Goal: Task Accomplishment & Management: Use online tool/utility

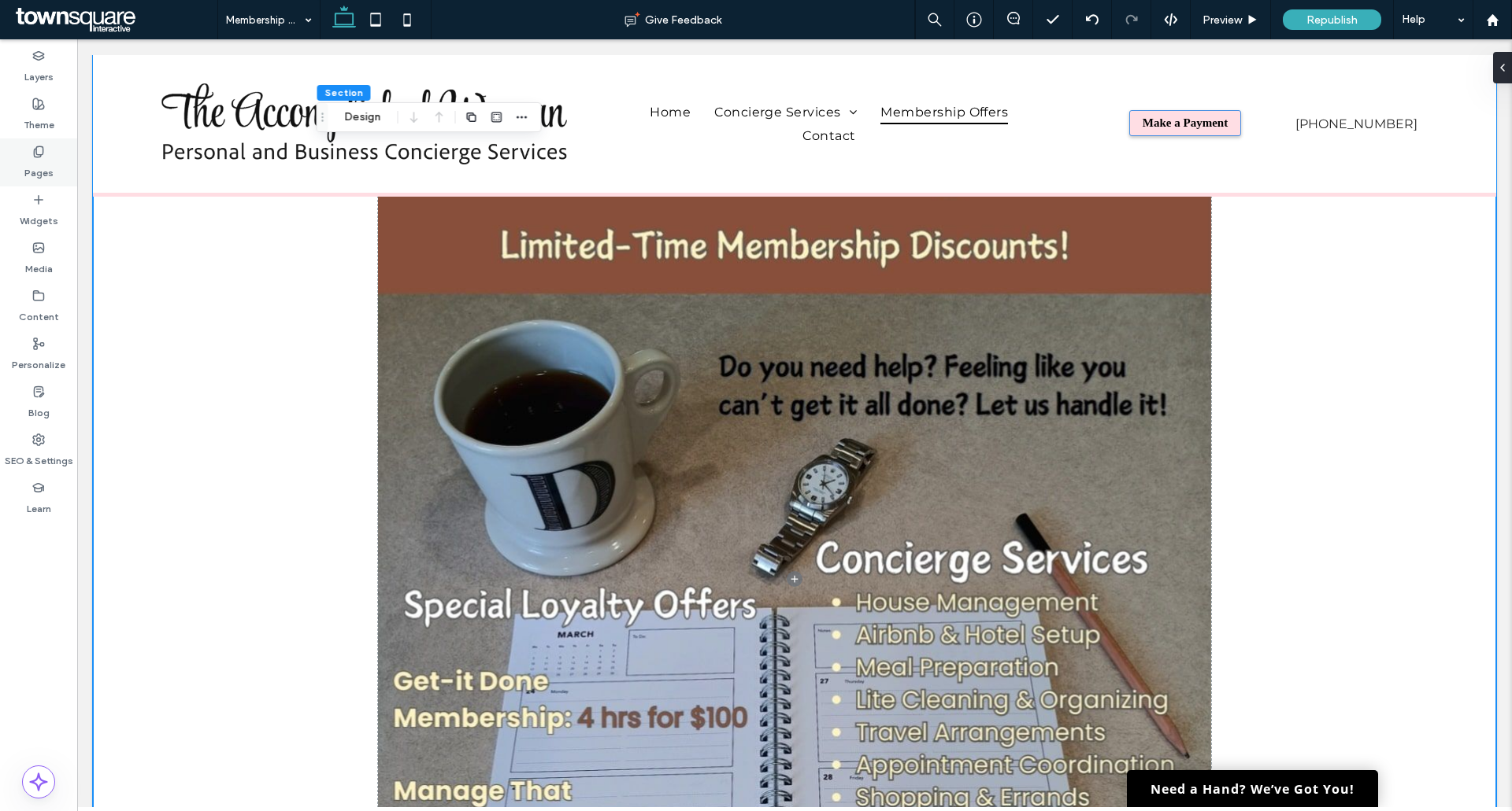
click at [36, 166] on label "Pages" at bounding box center [39, 169] width 29 height 22
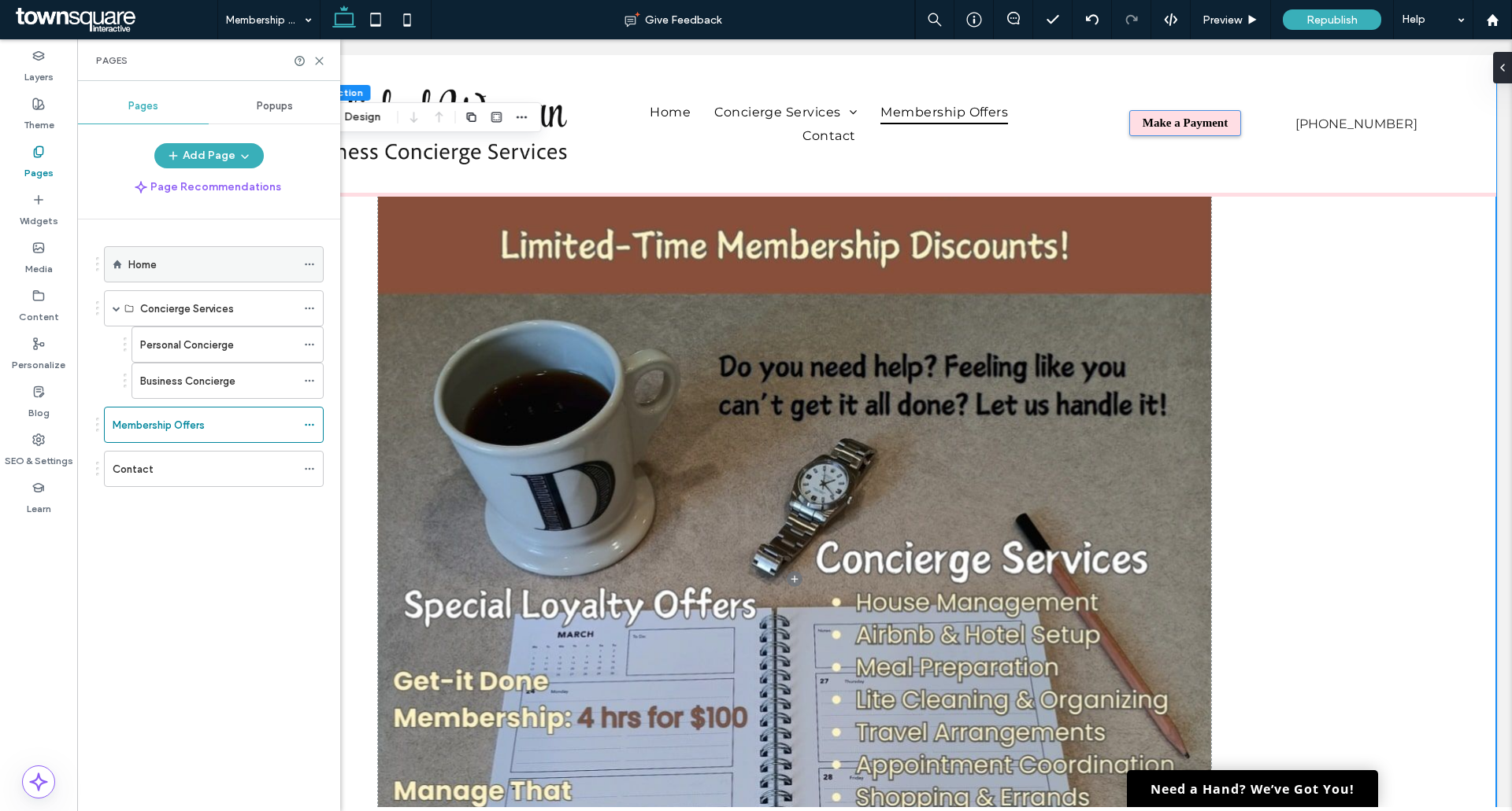
click at [173, 268] on div "Home" at bounding box center [211, 264] width 167 height 16
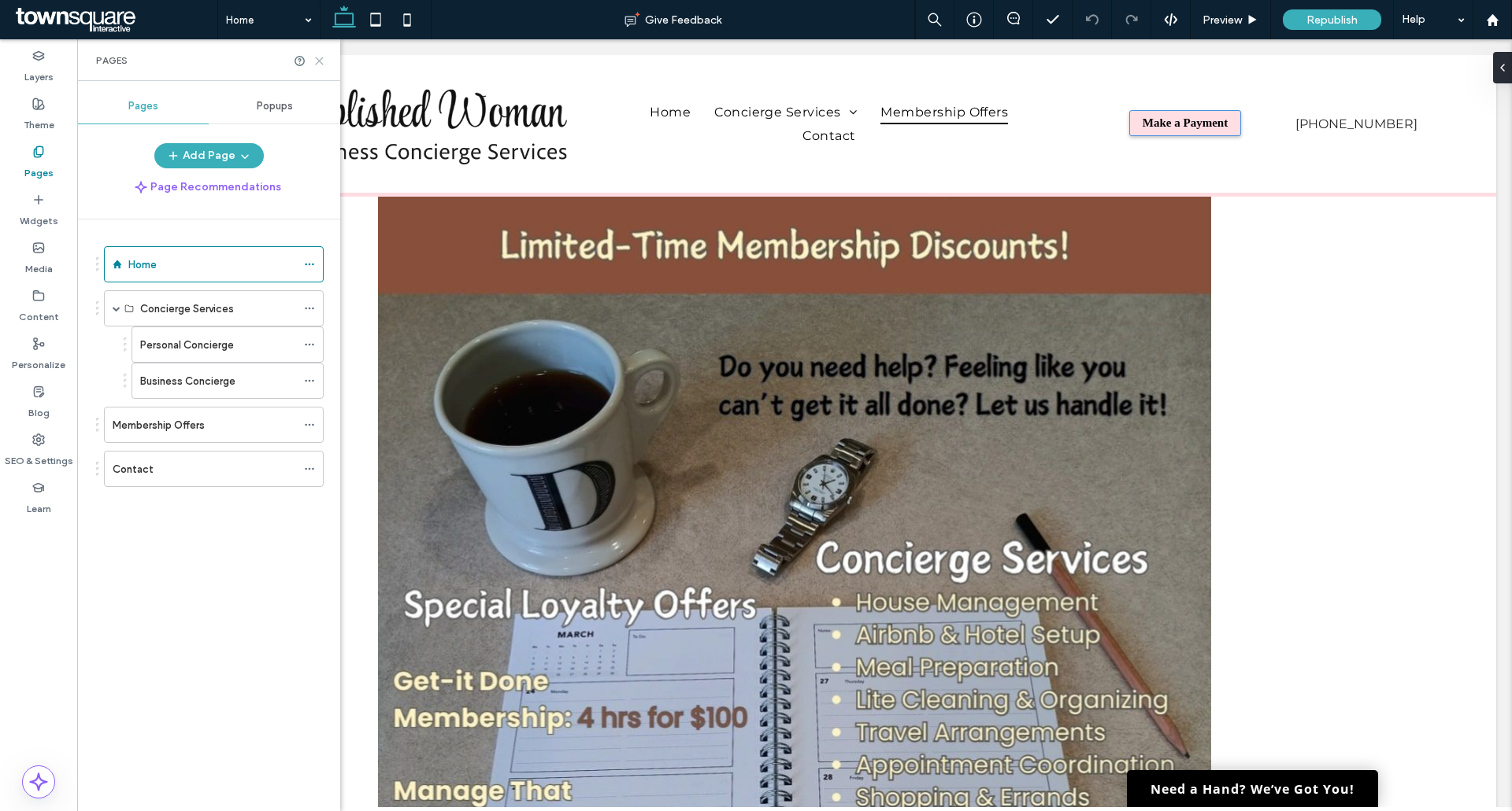
click at [321, 57] on icon at bounding box center [319, 61] width 12 height 12
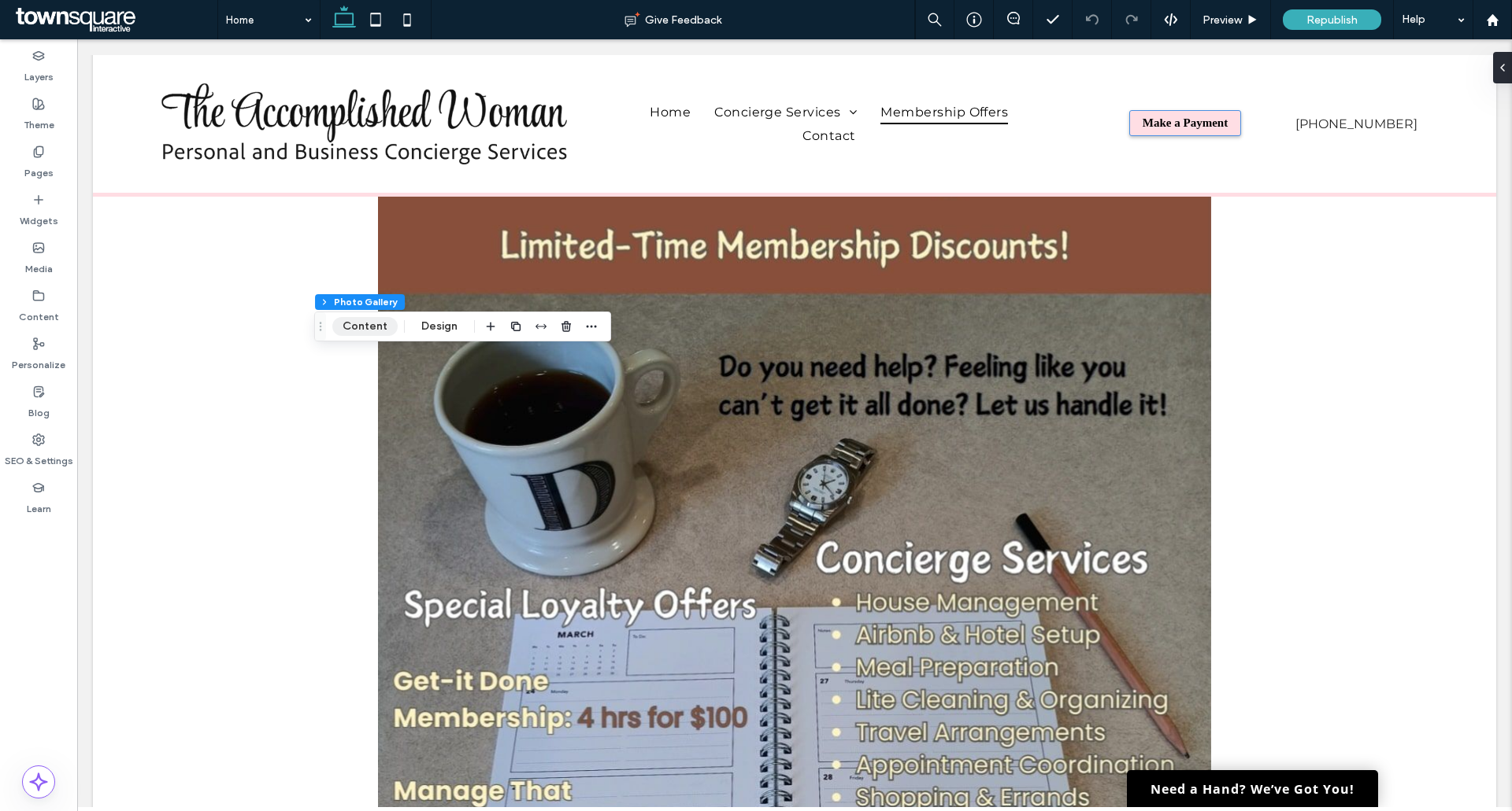
click at [373, 327] on button "Content" at bounding box center [365, 327] width 65 height 19
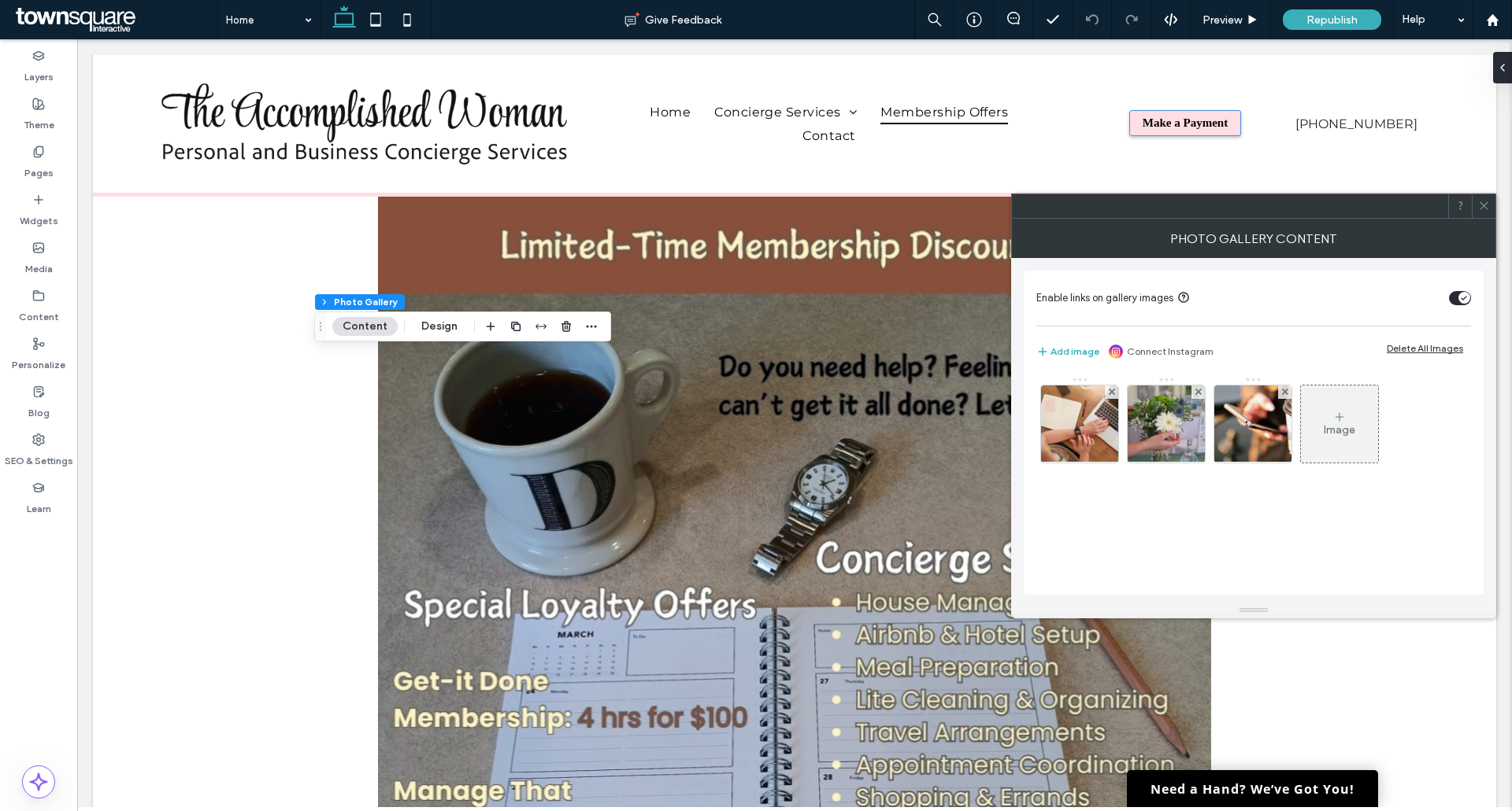
click at [1341, 425] on div "Image" at bounding box center [1339, 430] width 32 height 14
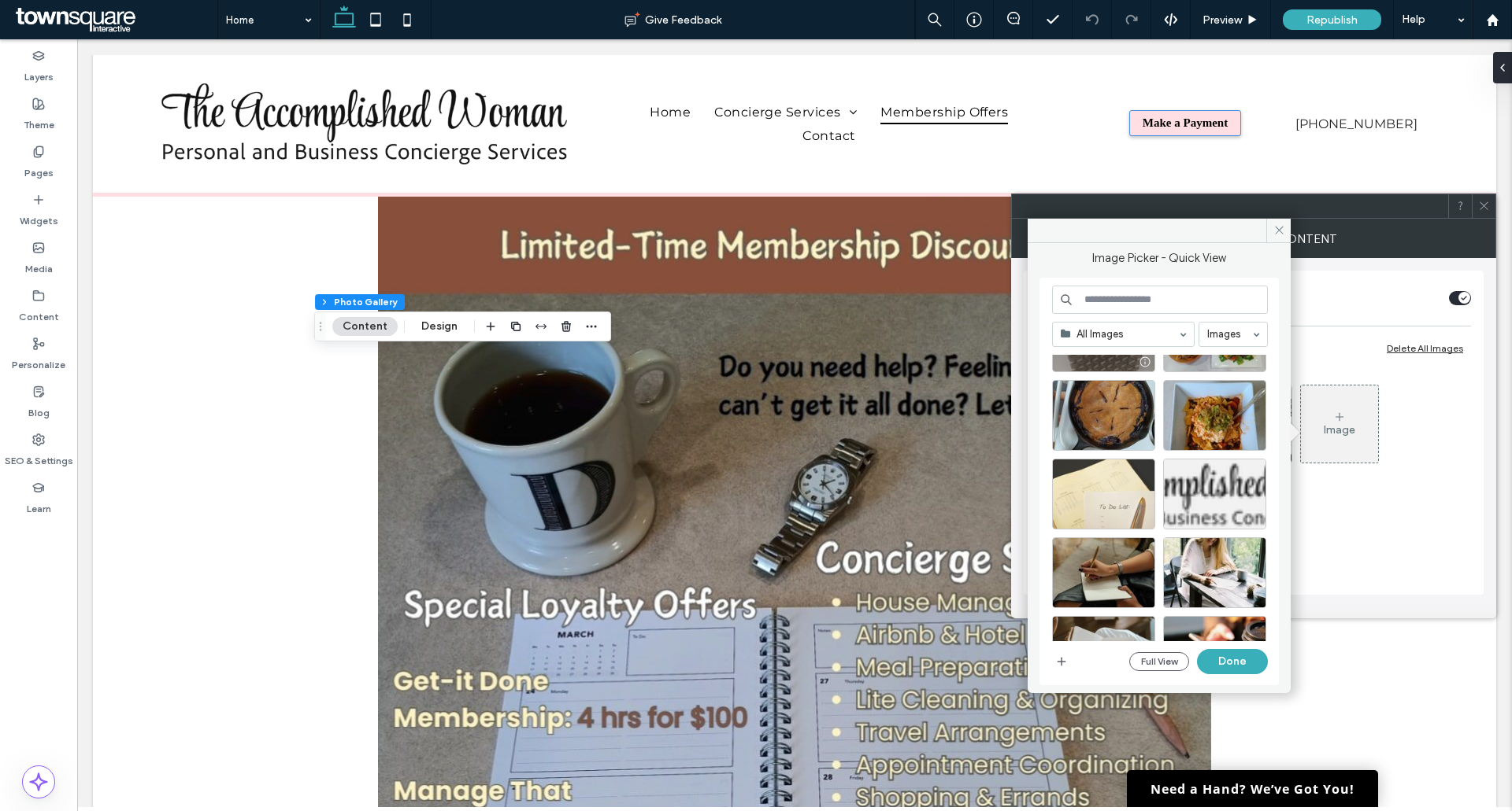
scroll to position [315, 0]
click at [1271, 235] on span at bounding box center [1278, 231] width 24 height 24
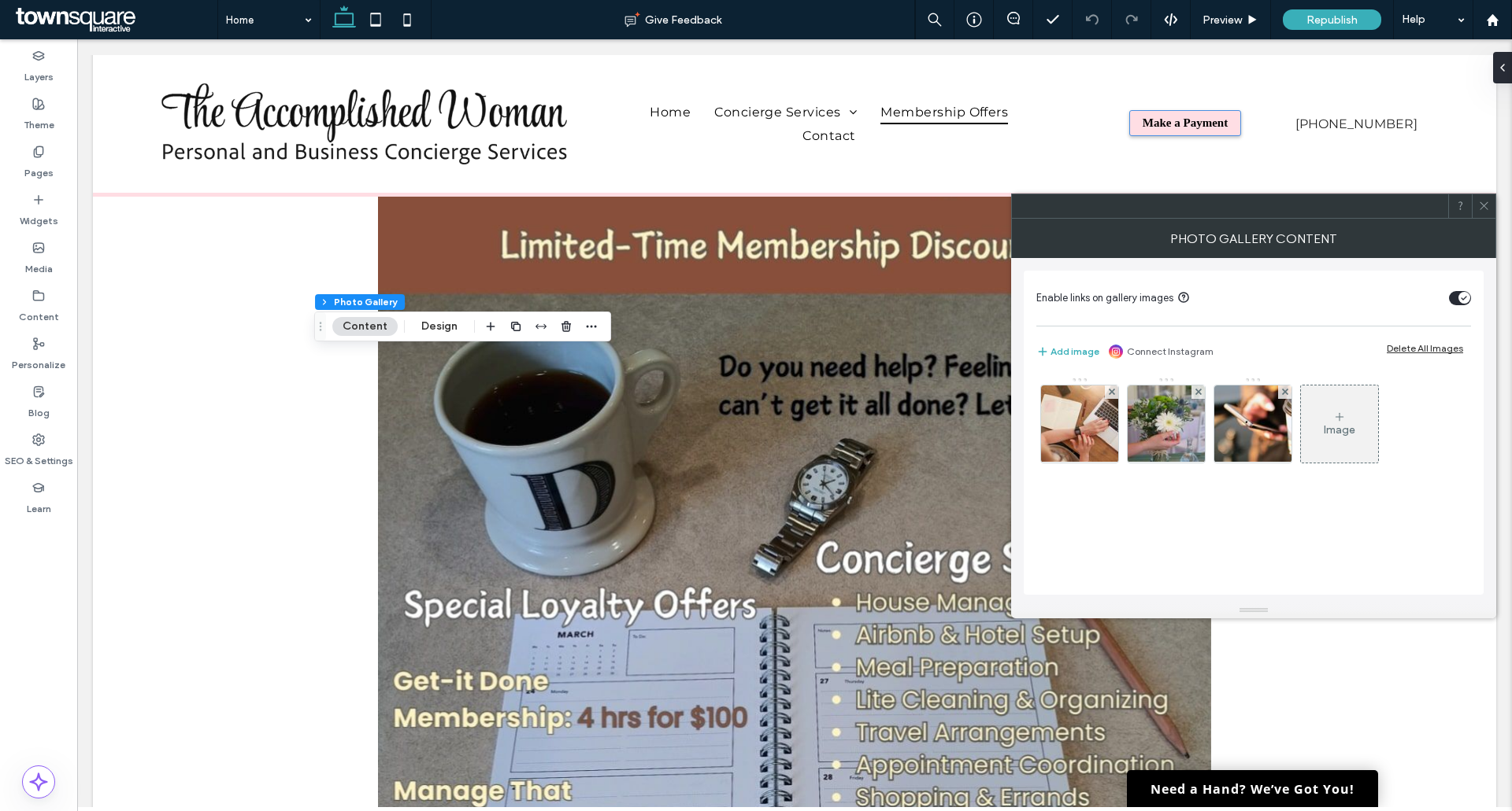
click at [1346, 433] on div "Image" at bounding box center [1339, 430] width 32 height 14
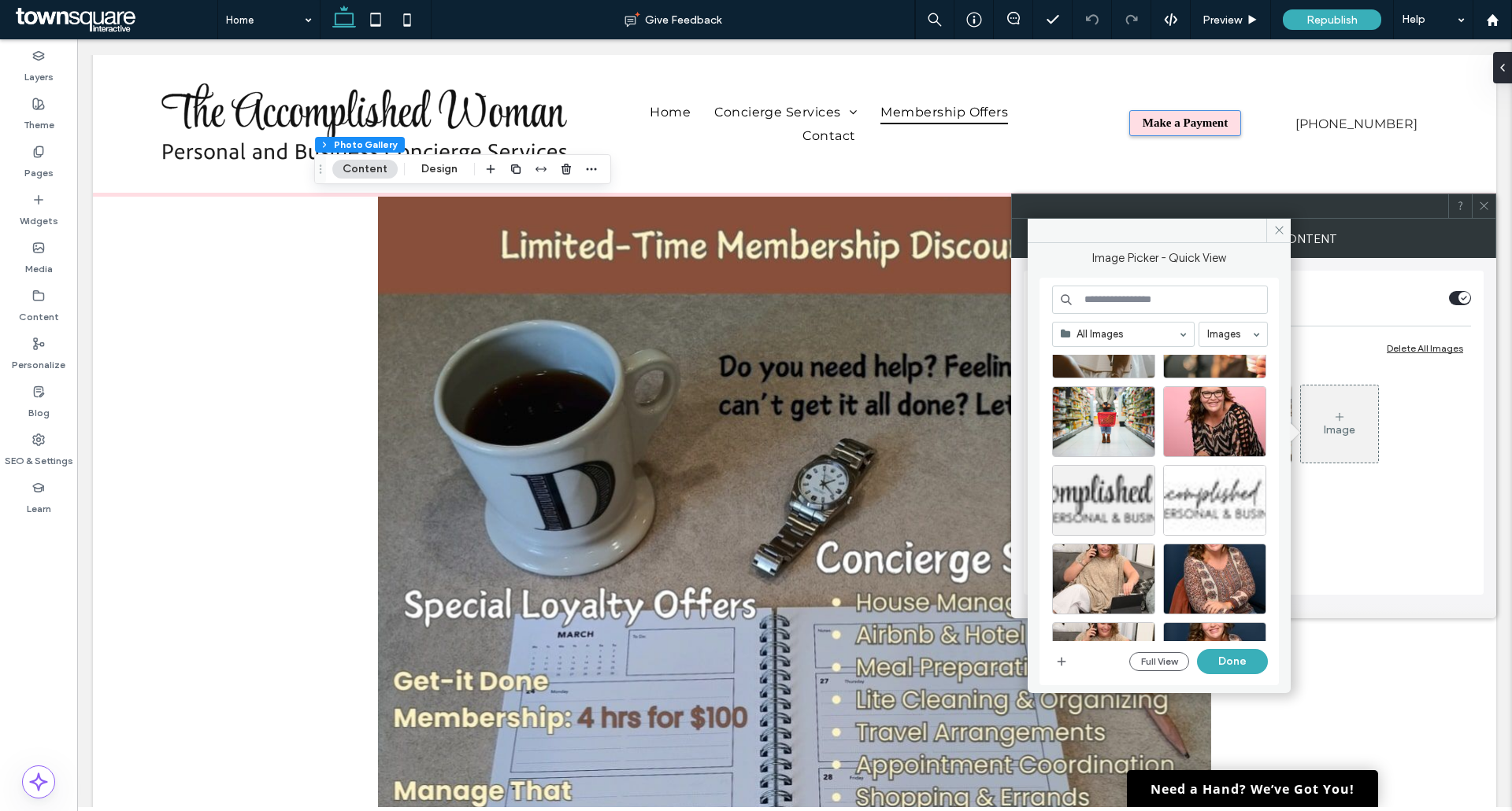
scroll to position [630, 0]
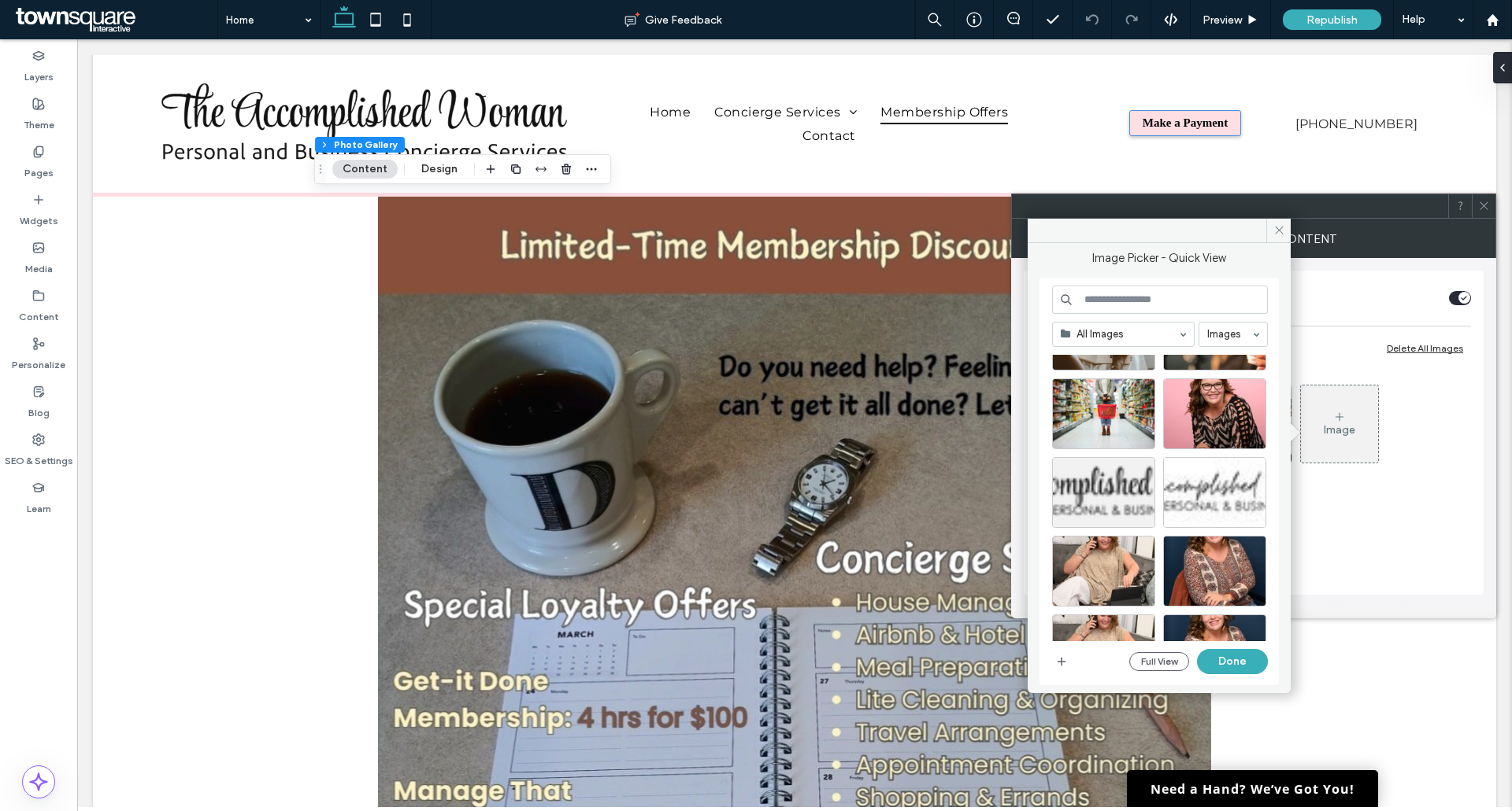
click at [1405, 561] on div "Image" at bounding box center [1254, 478] width 434 height 218
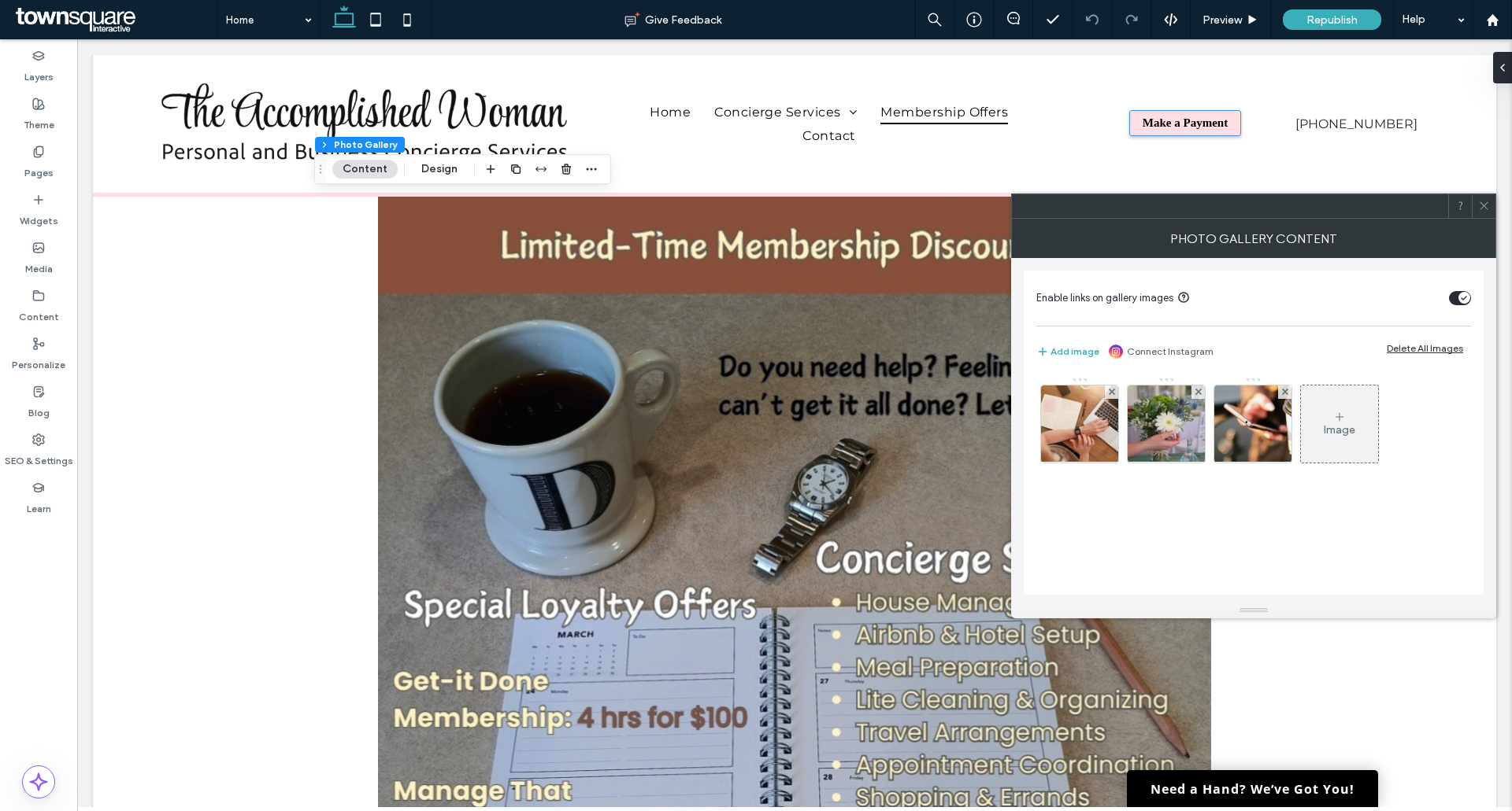
click at [1347, 430] on div "Image" at bounding box center [1339, 430] width 32 height 14
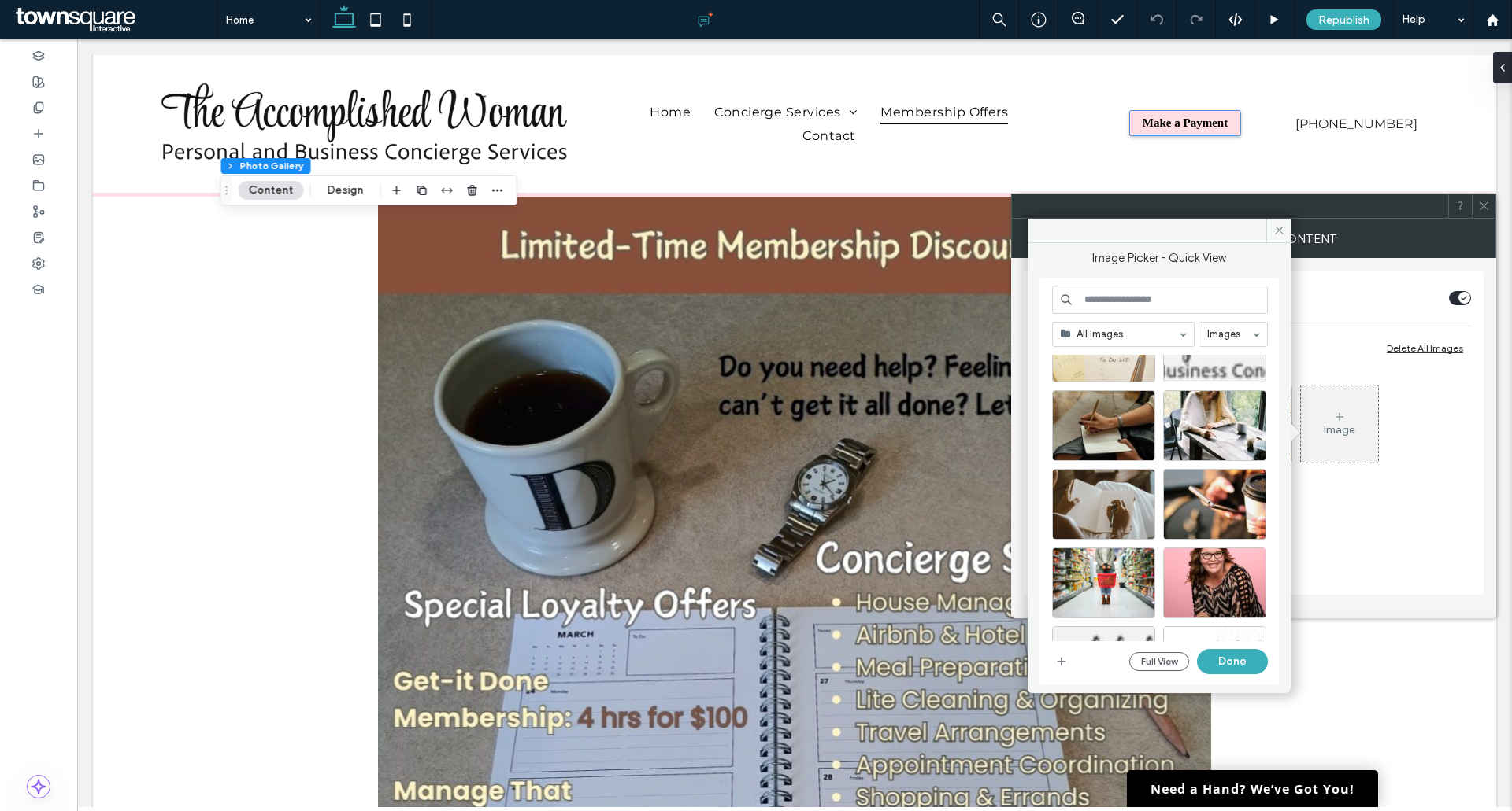
scroll to position [460, 0]
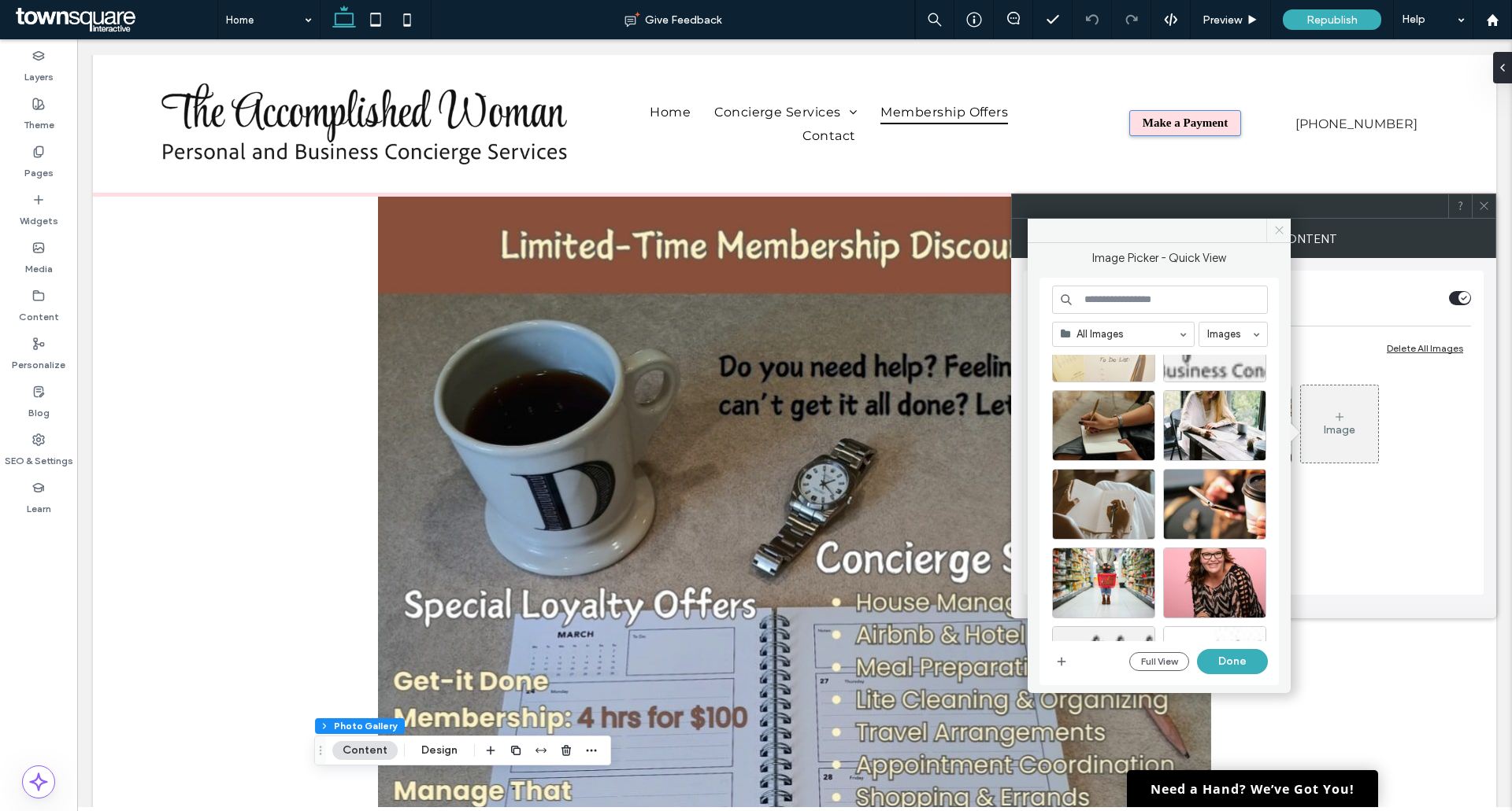
click at [1273, 225] on icon at bounding box center [1279, 230] width 12 height 12
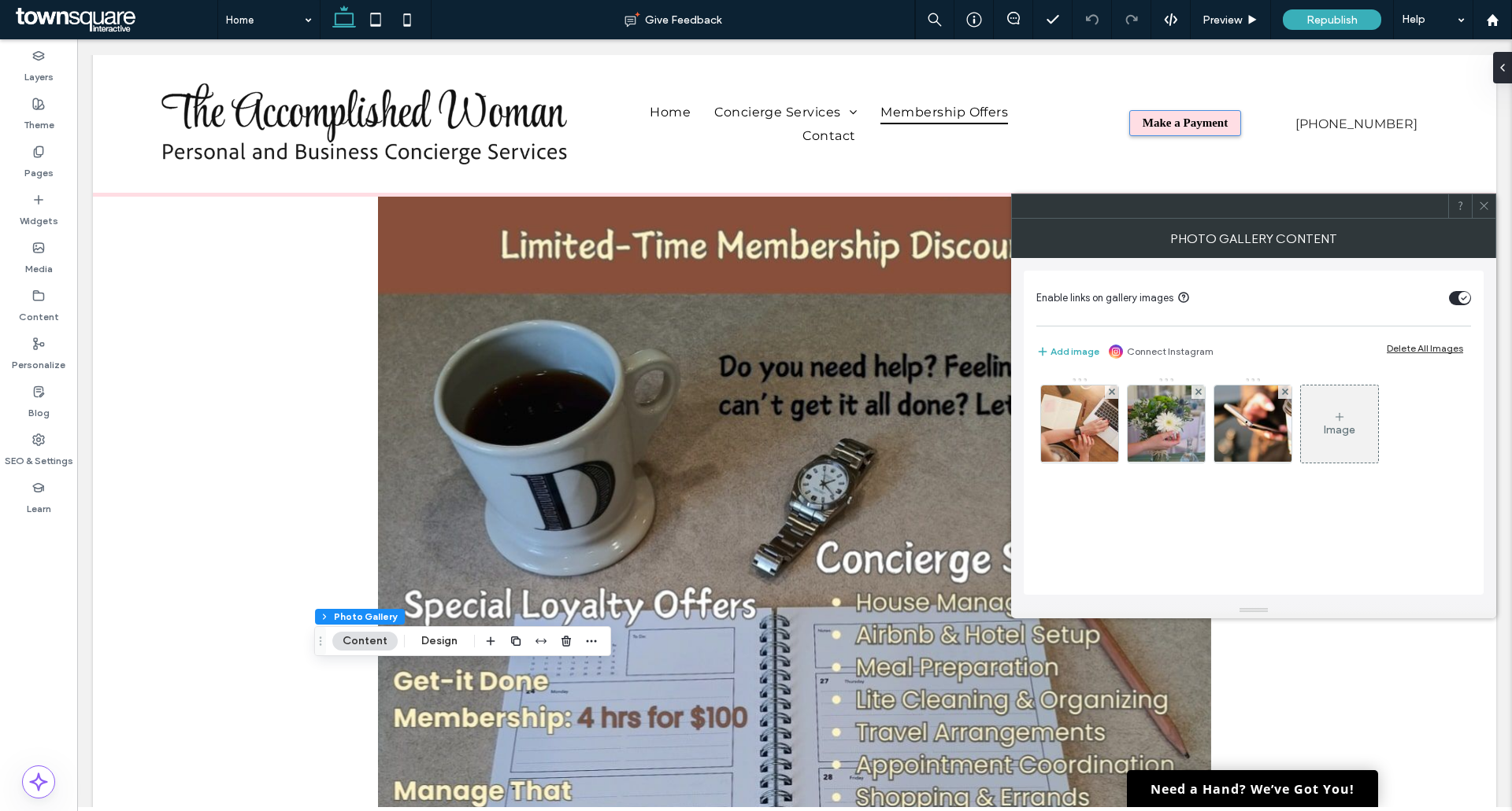
click at [1485, 206] on icon at bounding box center [1484, 206] width 12 height 12
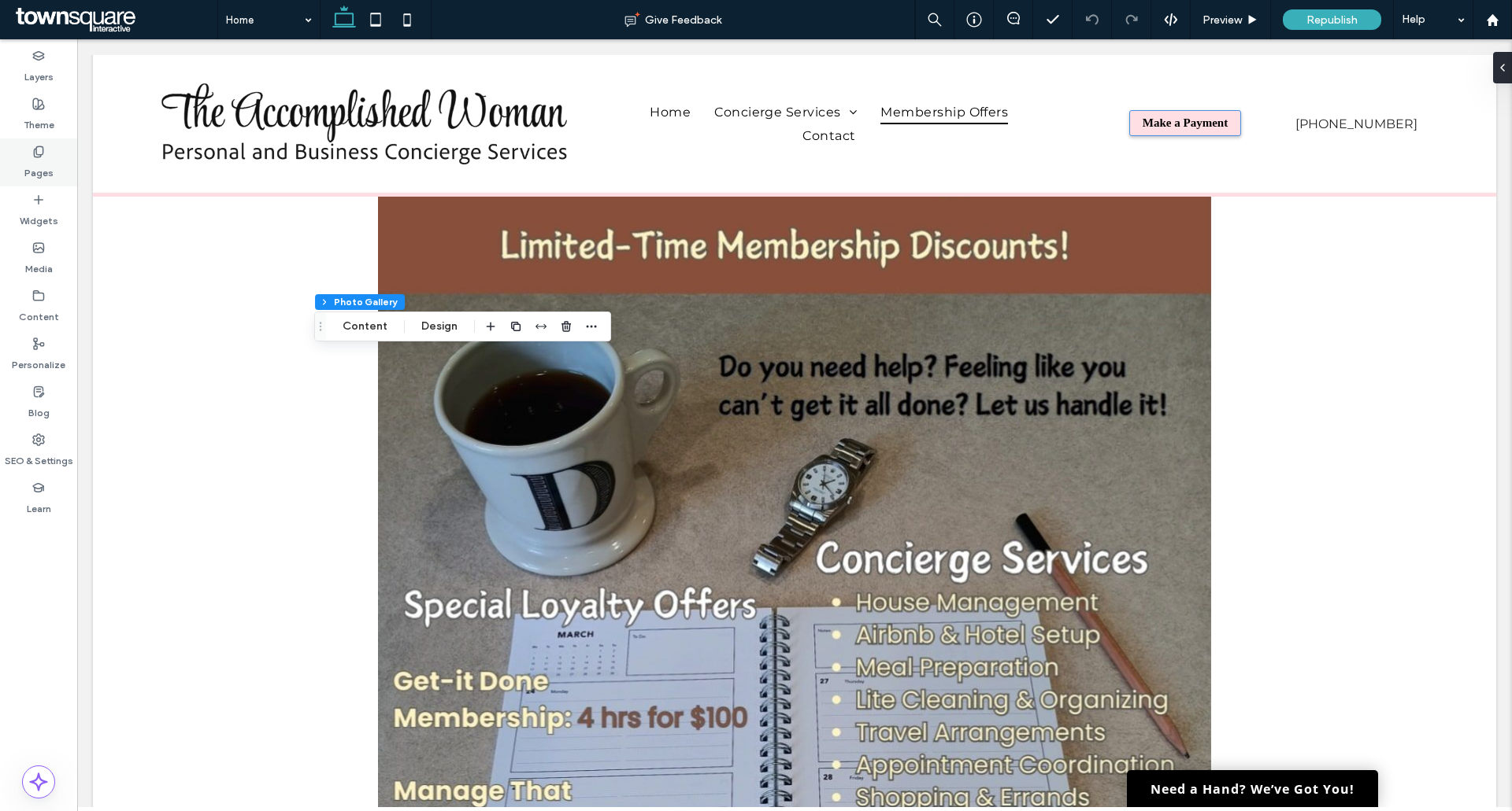
click at [55, 173] on div "Pages" at bounding box center [39, 162] width 77 height 48
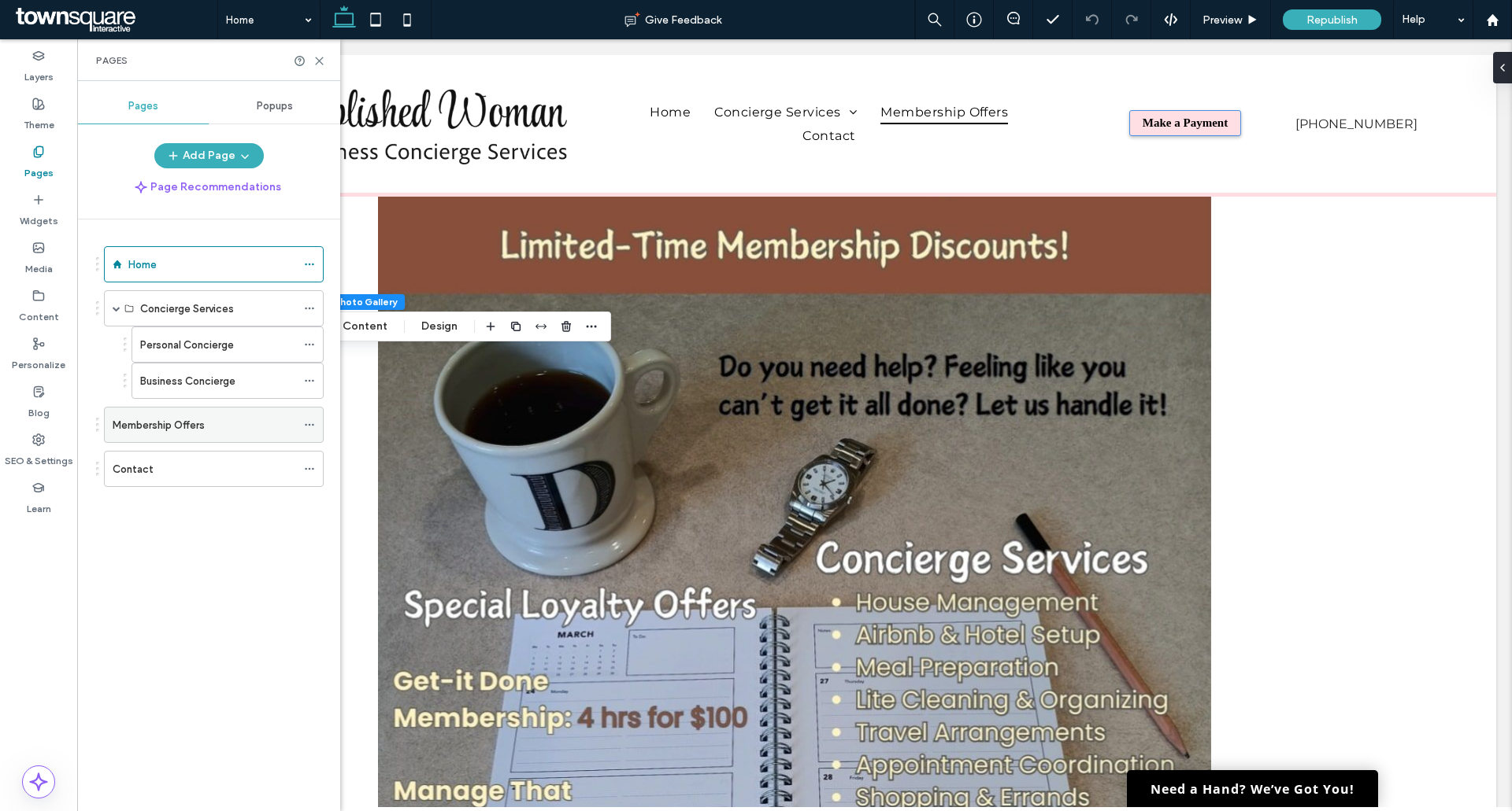
click at [174, 436] on div "Membership Offers" at bounding box center [204, 425] width 184 height 34
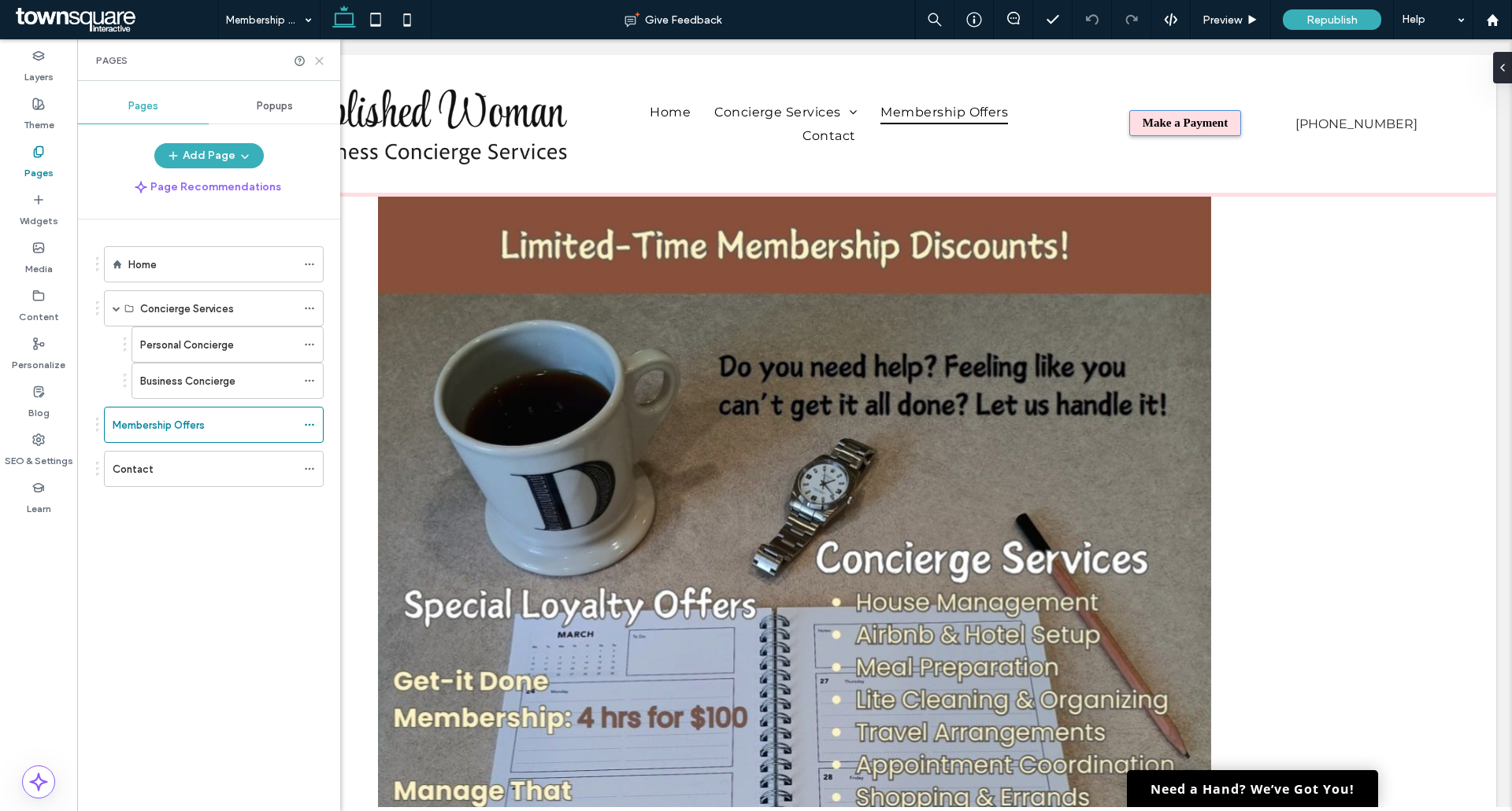
click at [319, 62] on icon at bounding box center [319, 61] width 12 height 12
